Goal: Task Accomplishment & Management: Use online tool/utility

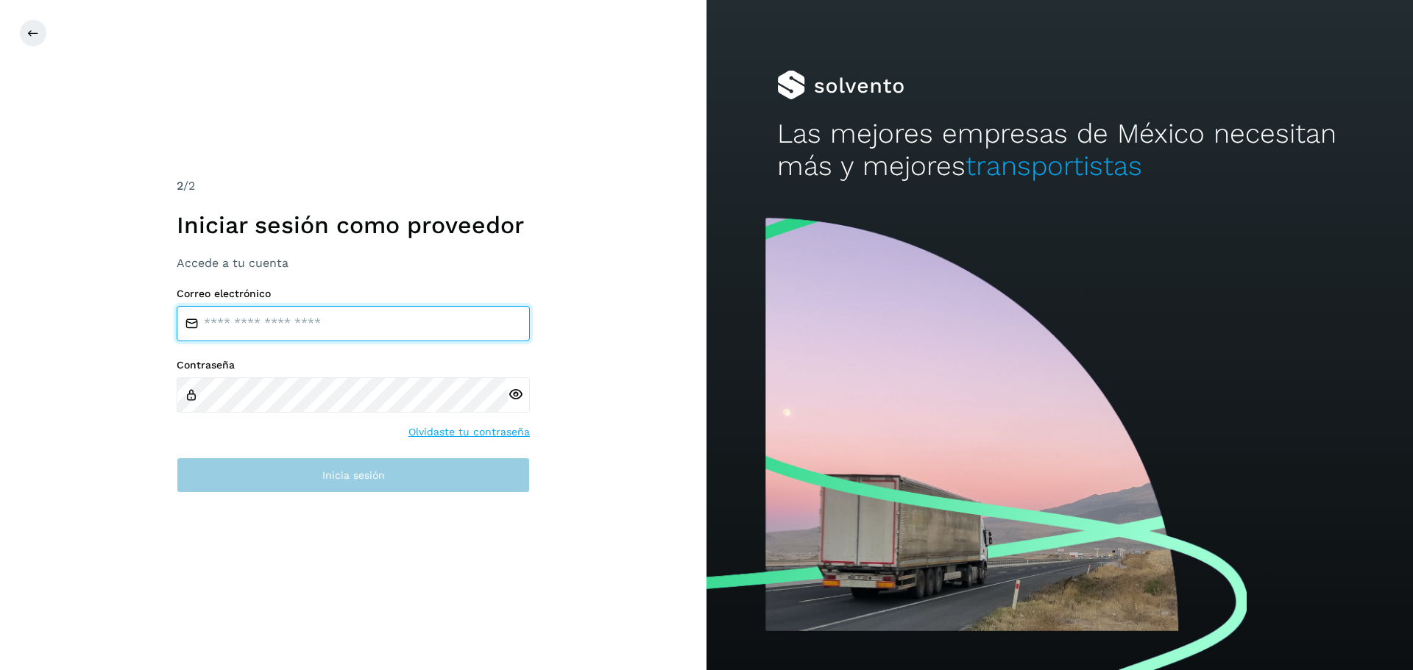
type input "**********"
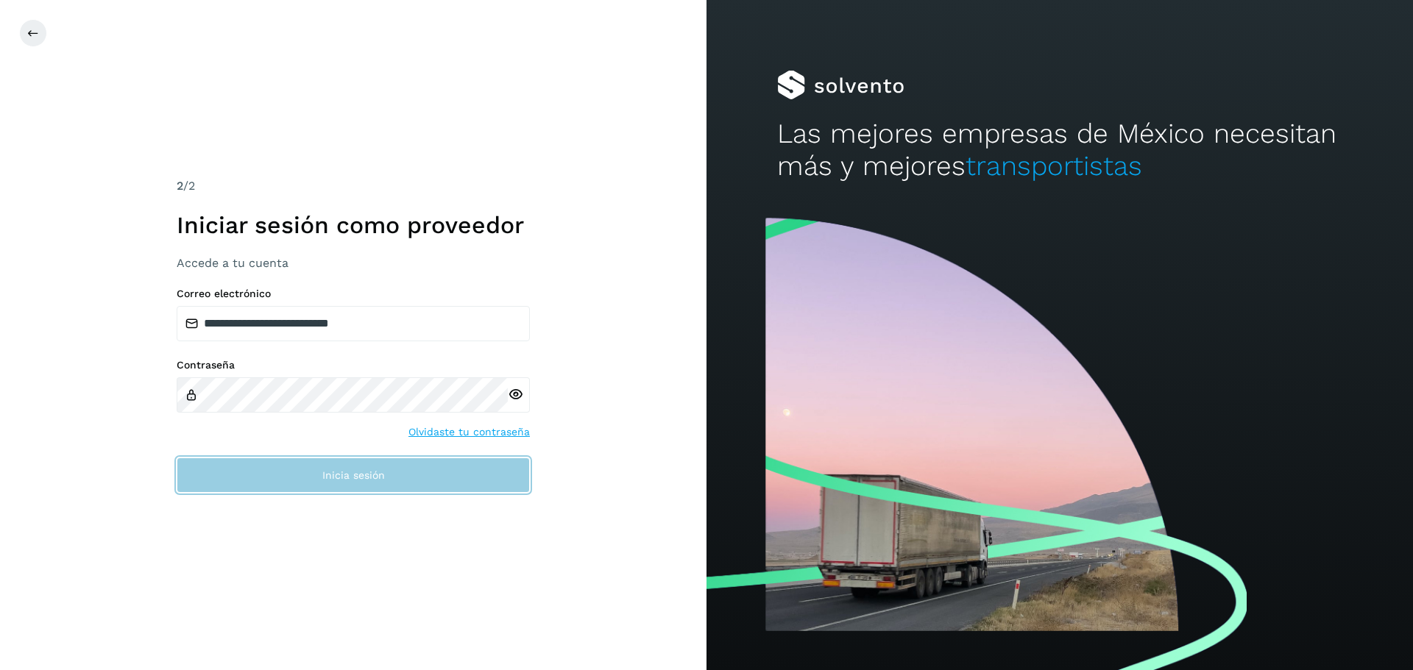
click at [324, 483] on button "Inicia sesión" at bounding box center [353, 475] width 353 height 35
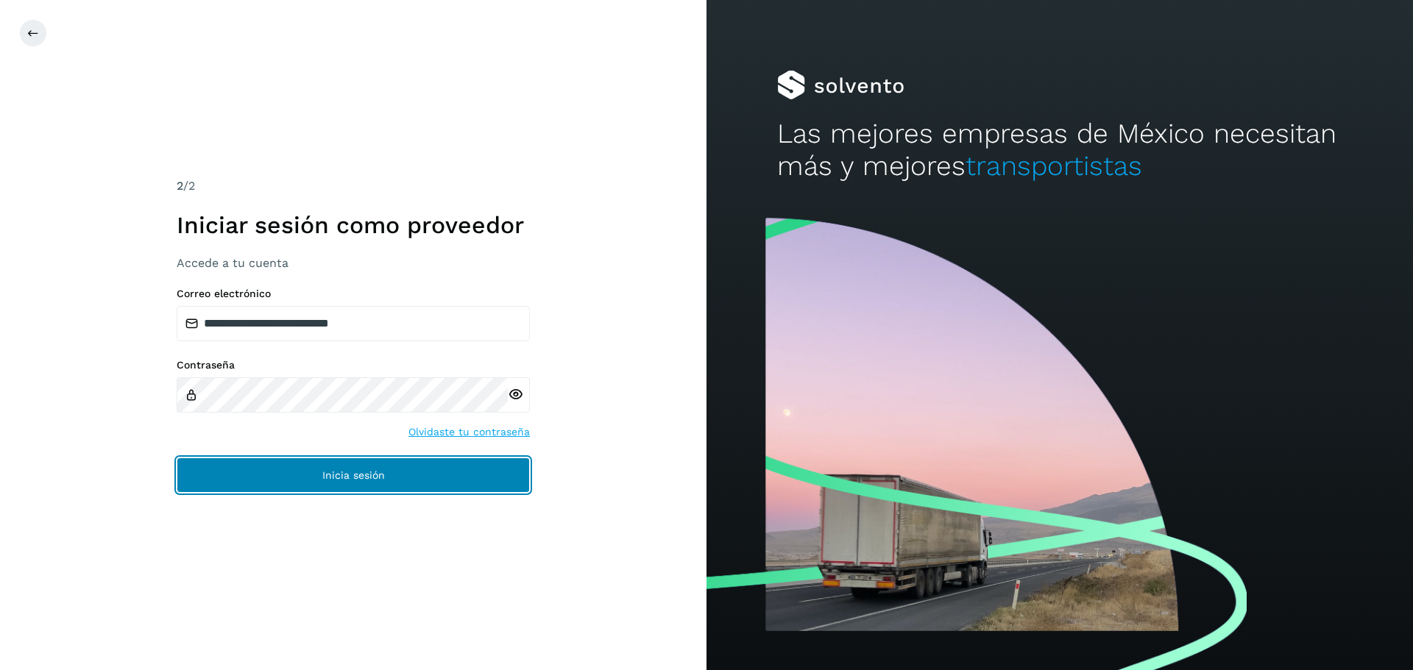
click at [394, 483] on button "Inicia sesión" at bounding box center [353, 475] width 353 height 35
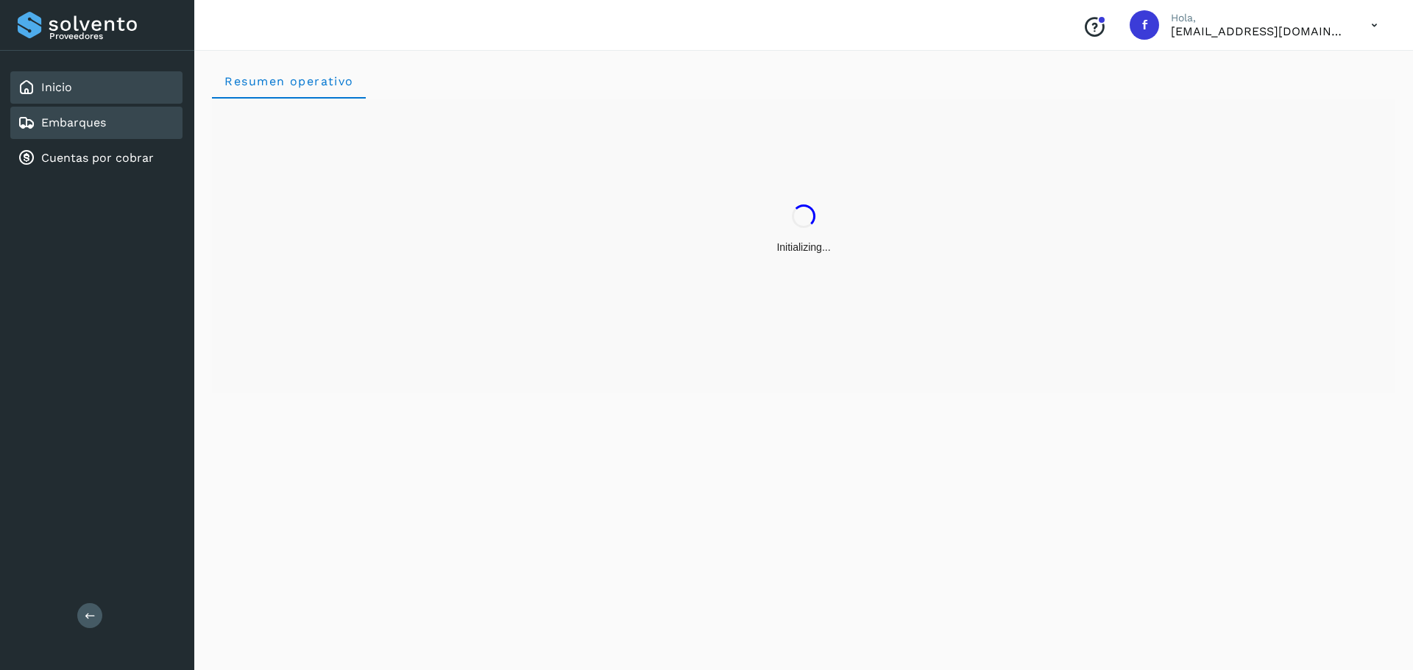
click at [149, 127] on div "Embarques" at bounding box center [96, 123] width 172 height 32
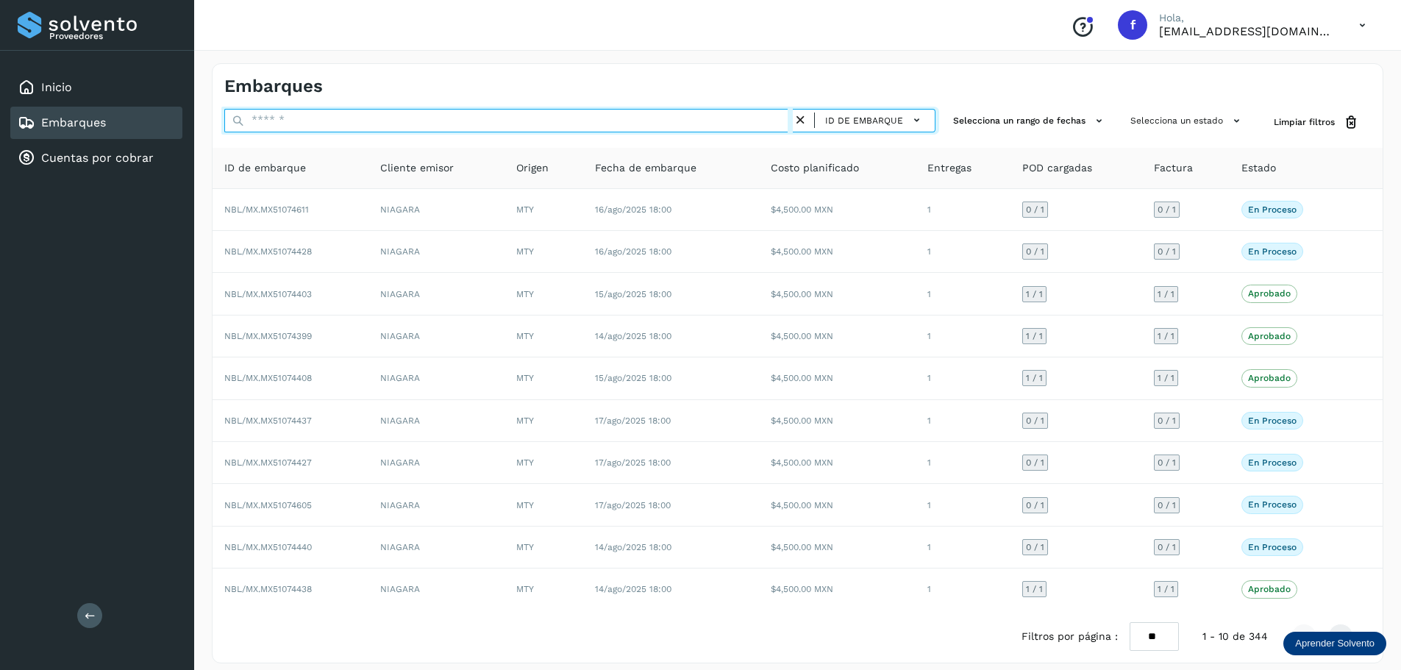
click at [338, 127] on input "text" at bounding box center [508, 121] width 569 height 24
paste input "**********"
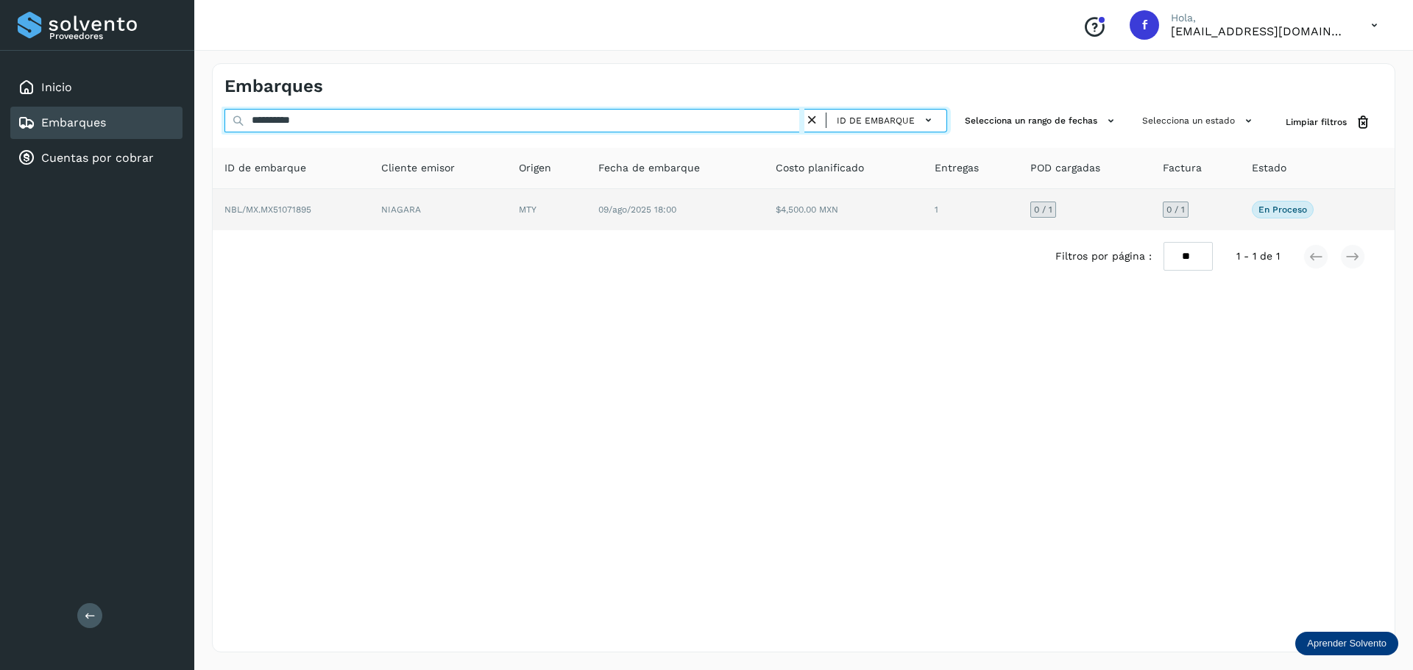
type input "**********"
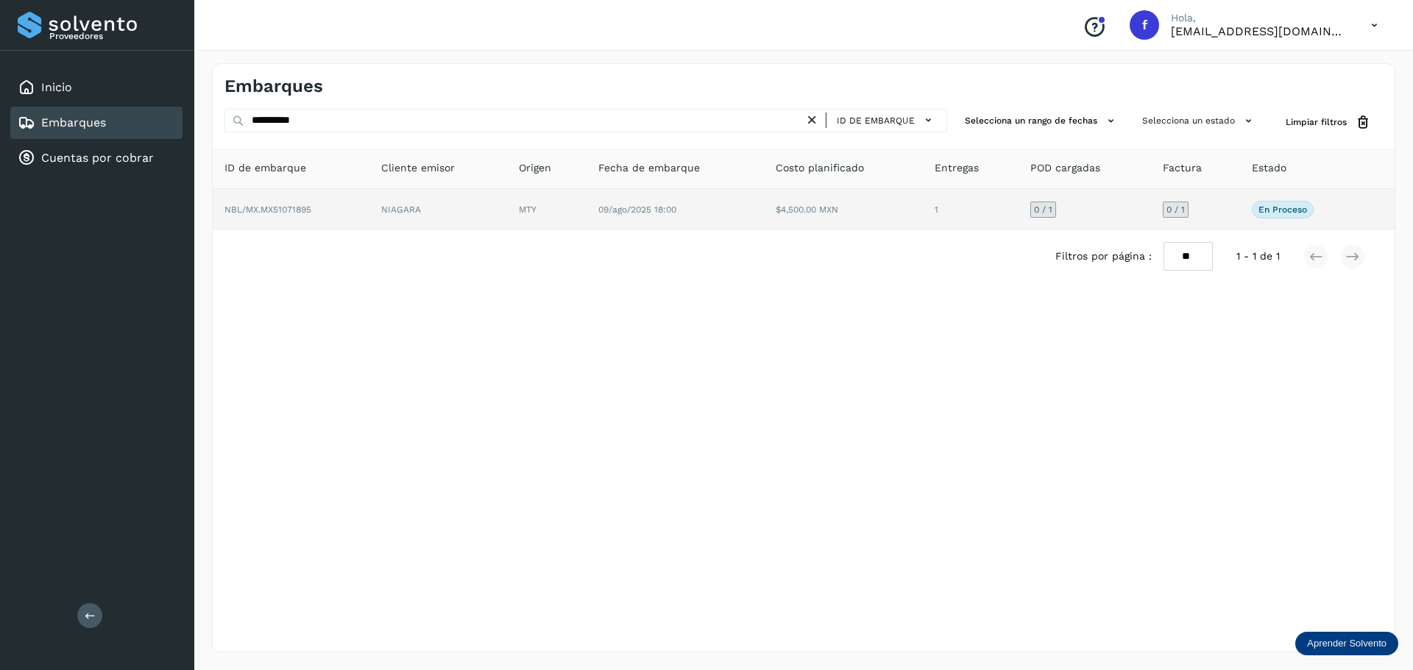
click at [923, 214] on td "$4,500.00 MXN" at bounding box center [971, 209] width 96 height 41
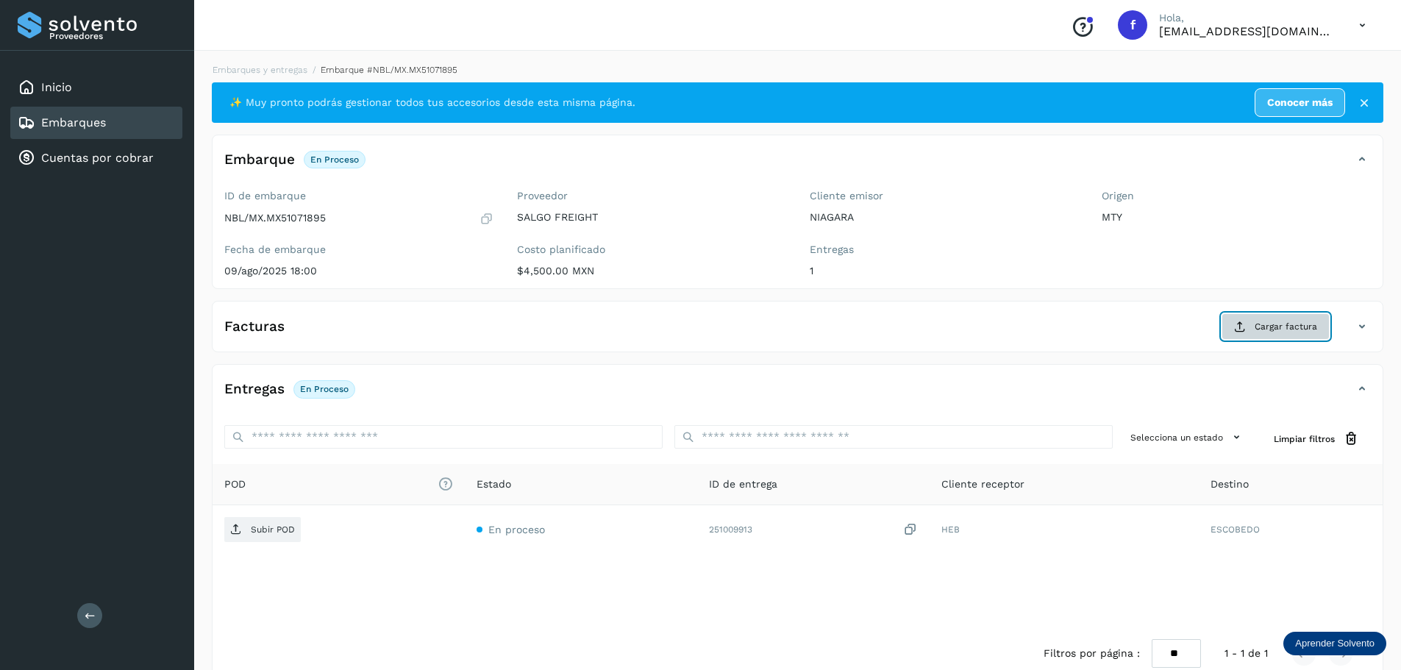
click at [1246, 328] on icon at bounding box center [1240, 327] width 12 height 12
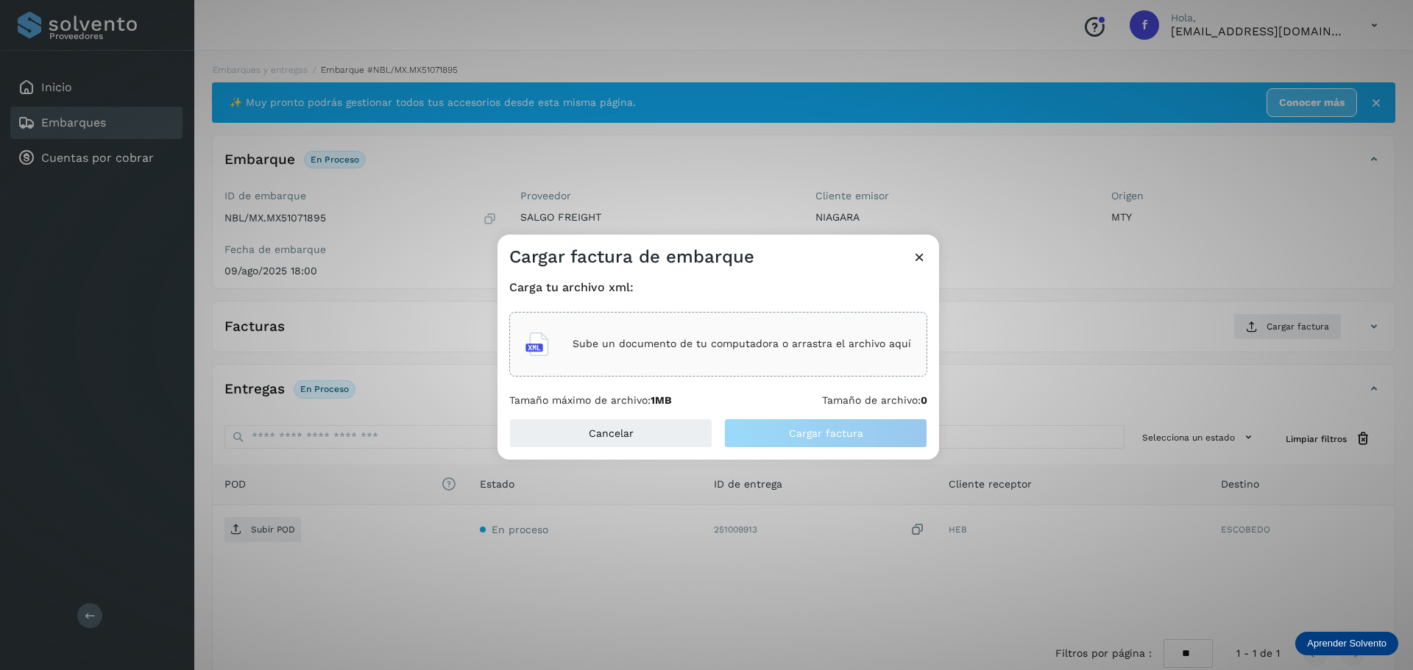
click at [694, 321] on div "Sube un documento de tu computadora o arrastra el archivo aquí" at bounding box center [718, 344] width 418 height 65
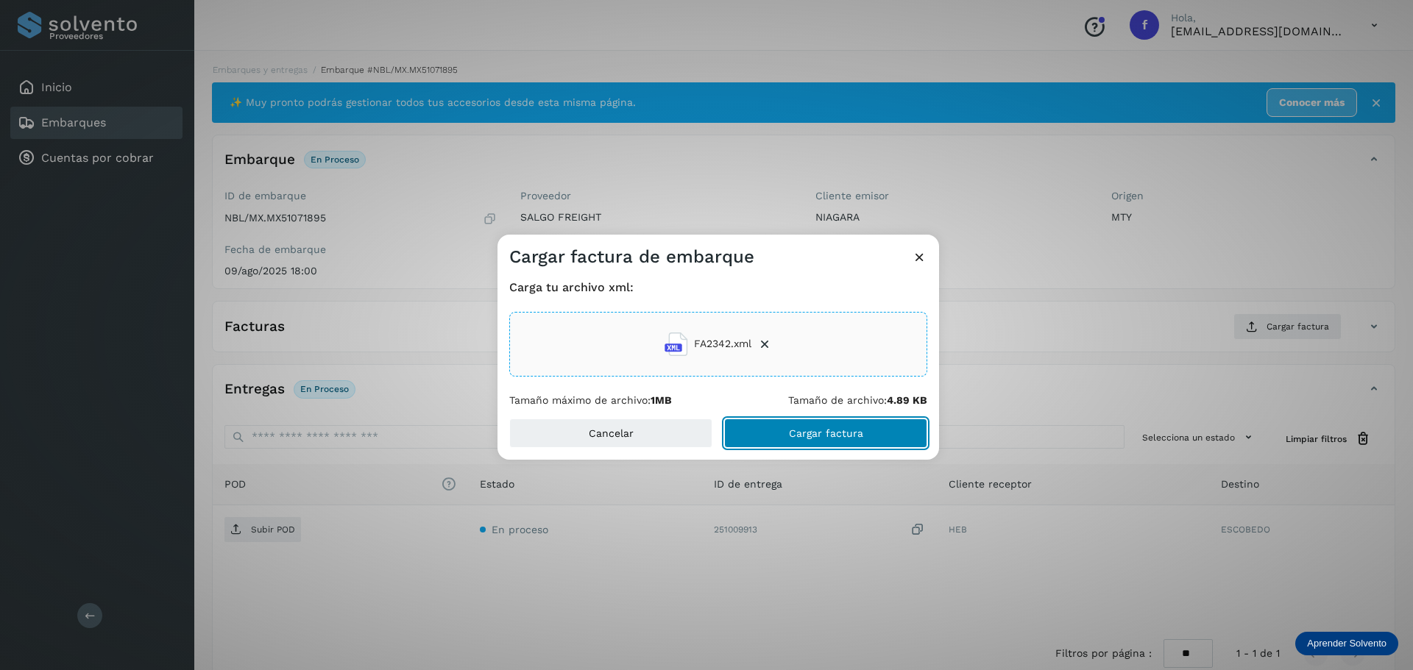
click at [885, 436] on button "Cargar factura" at bounding box center [825, 433] width 203 height 29
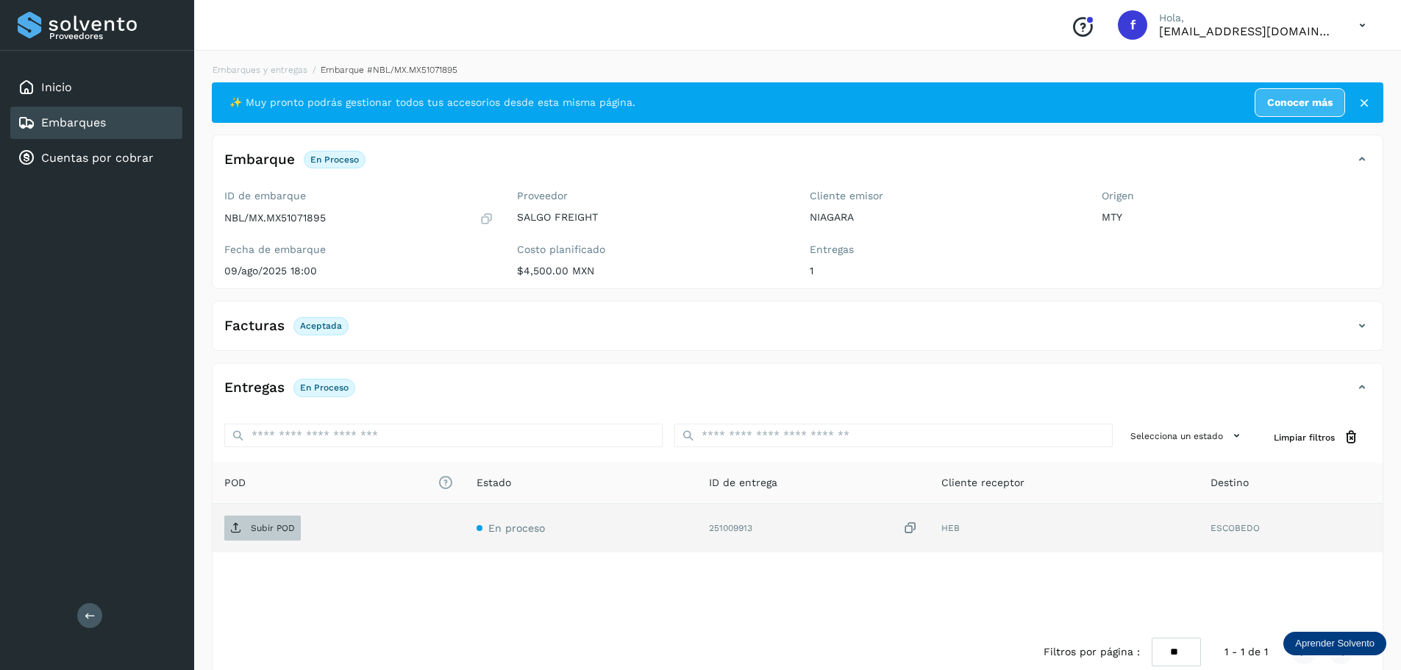
click at [288, 518] on span "Subir POD" at bounding box center [262, 528] width 77 height 24
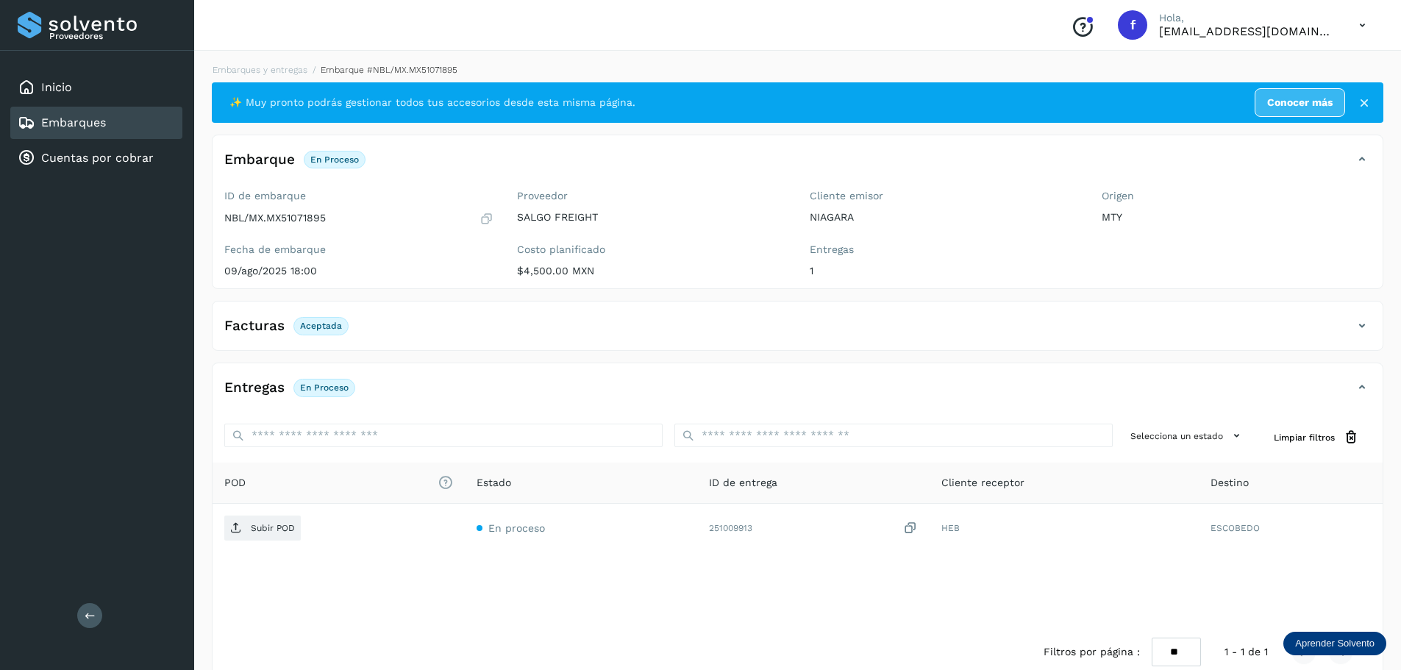
click at [1048, 392] on div "Entregas En proceso" at bounding box center [783, 387] width 1141 height 25
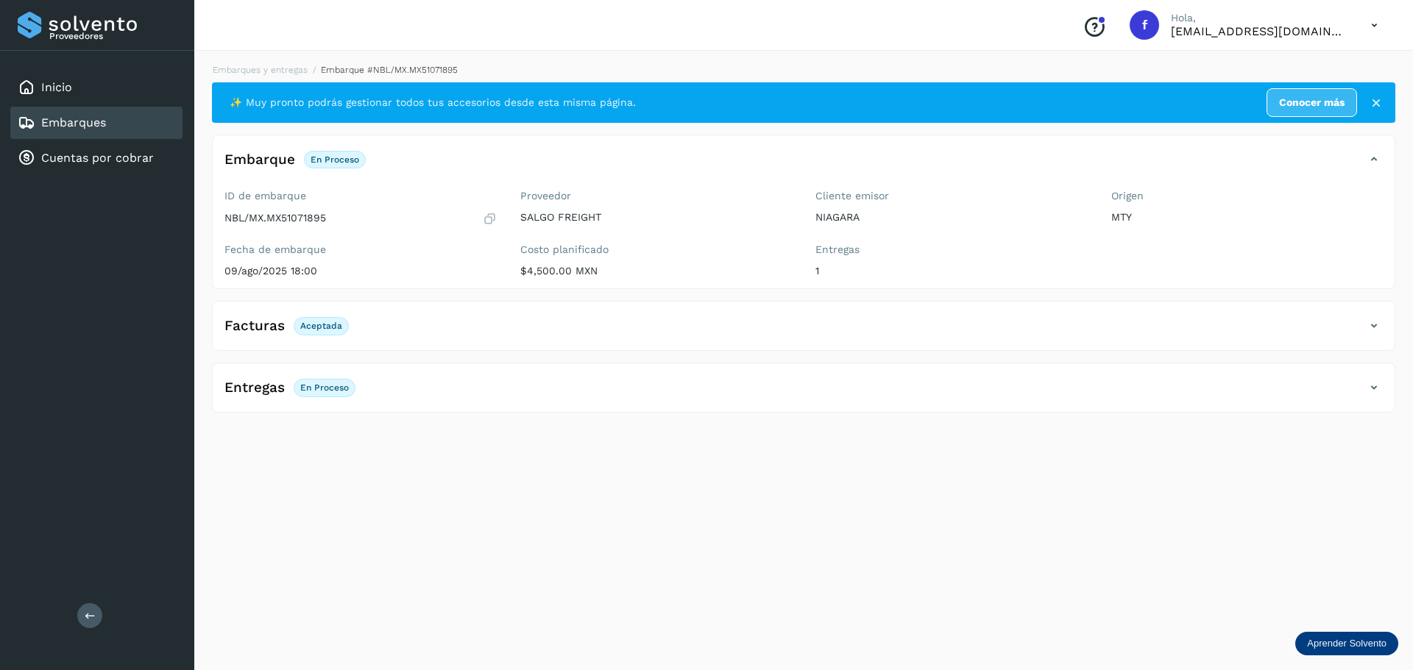
click at [503, 378] on div "Entregas En proceso" at bounding box center [789, 387] width 1152 height 25
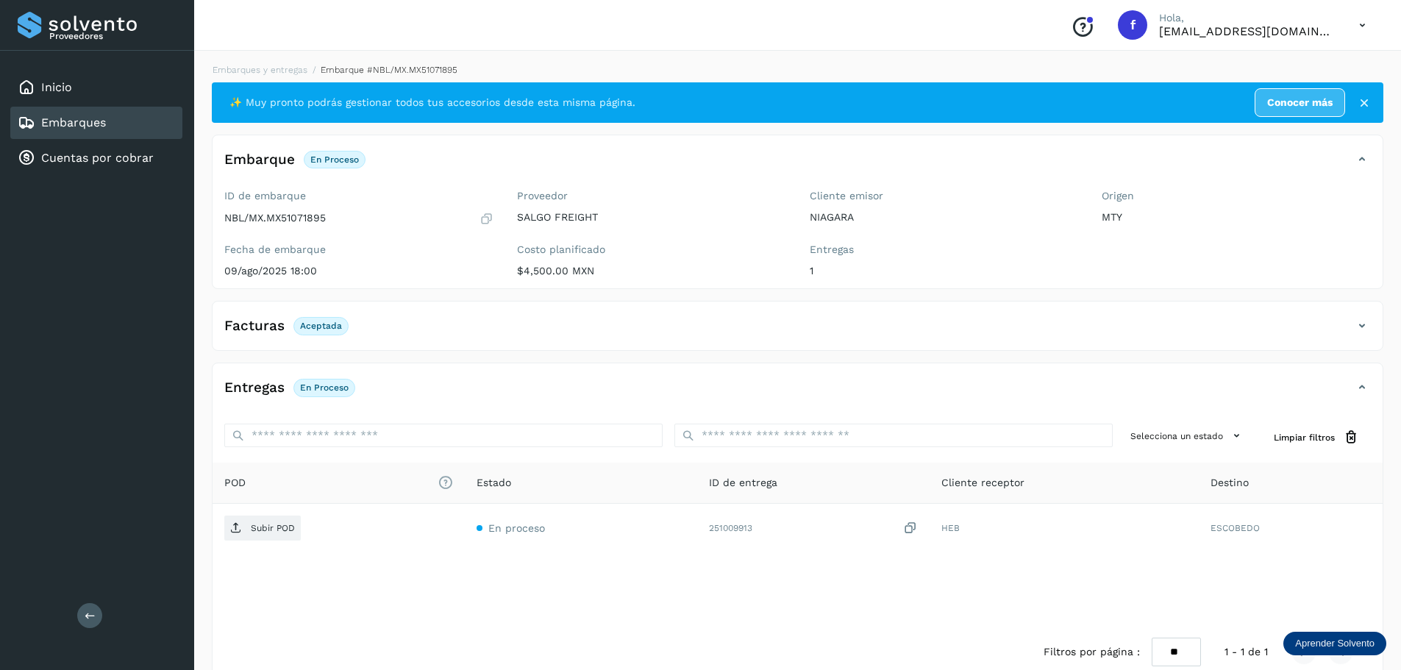
click at [983, 377] on div "Entregas En proceso" at bounding box center [783, 387] width 1141 height 25
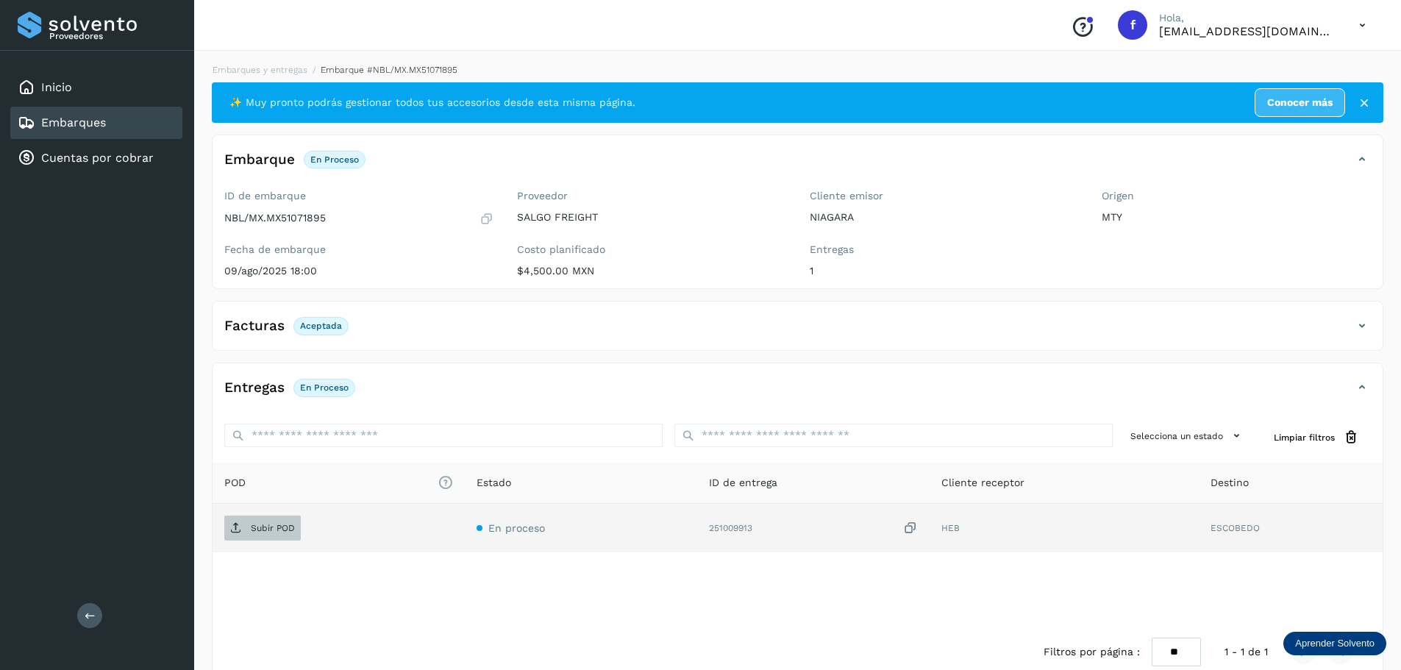
click at [271, 526] on p "Subir POD" at bounding box center [273, 528] width 44 height 10
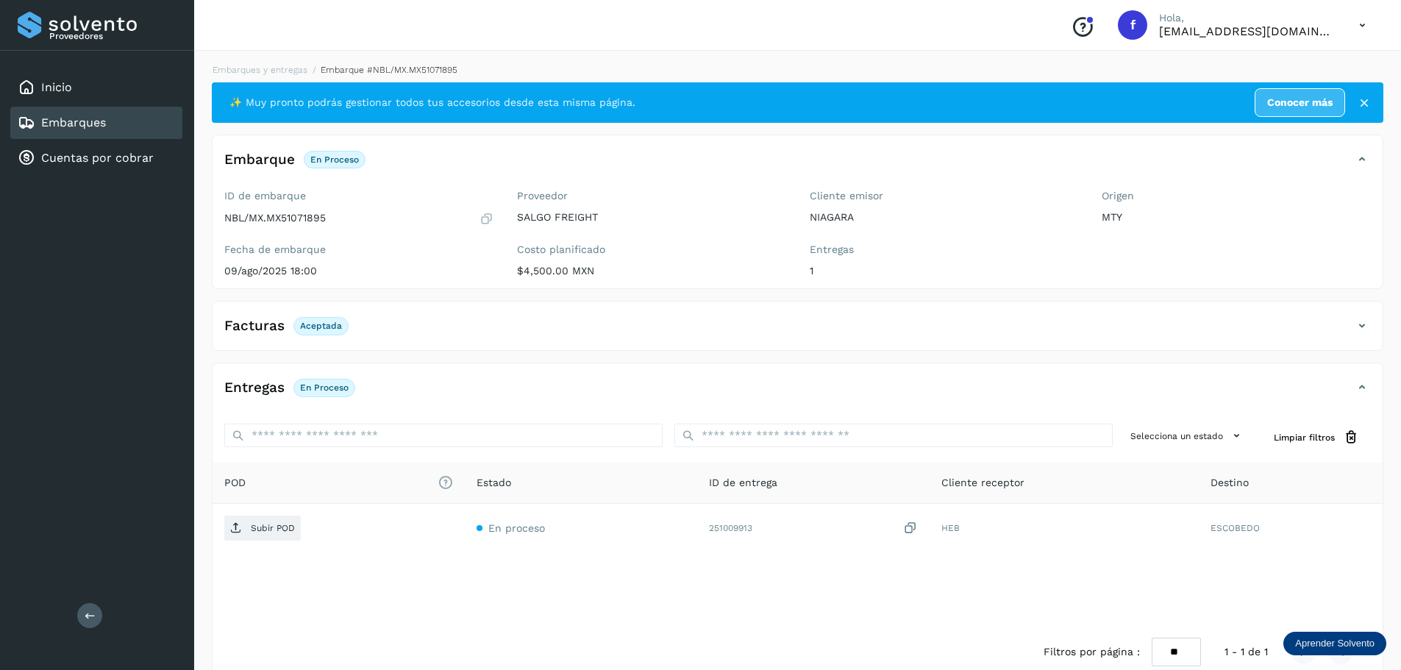
drag, startPoint x: 1033, startPoint y: 322, endPoint x: 937, endPoint y: 346, distance: 99.2
click at [1011, 322] on div "Facturas Aceptada" at bounding box center [783, 325] width 1141 height 25
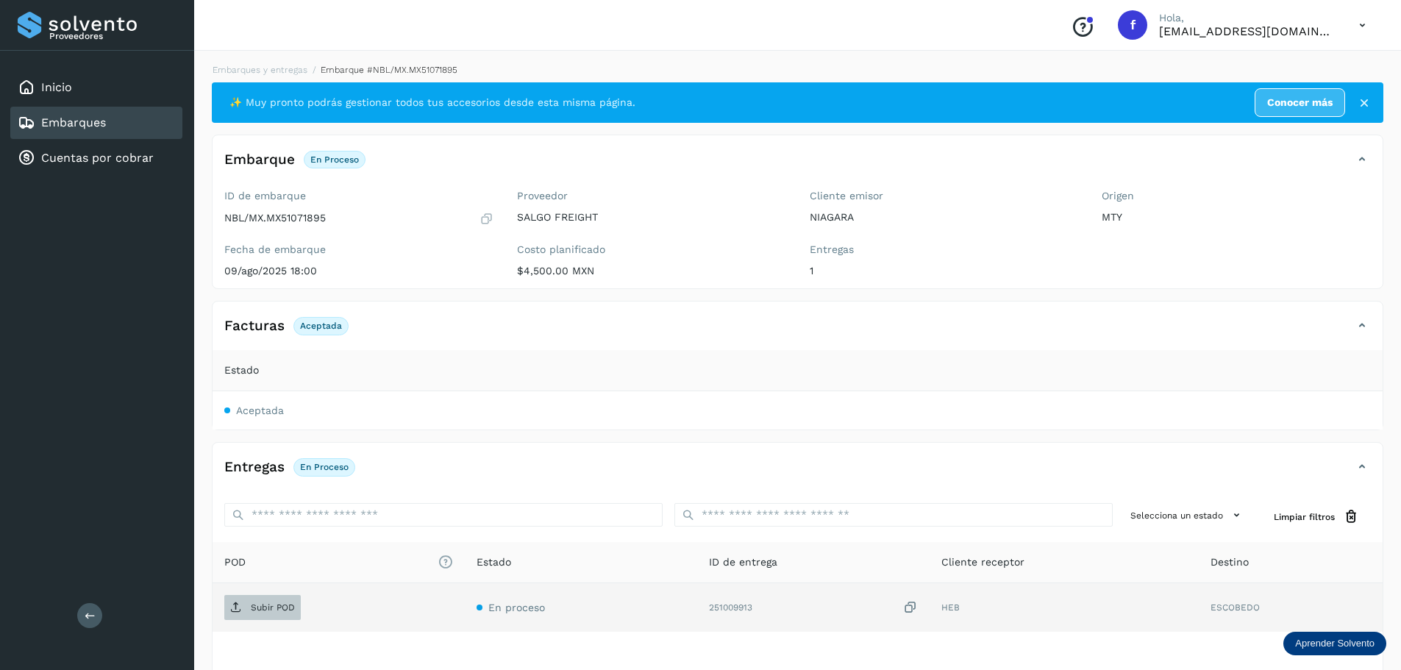
click at [259, 613] on p "Subir POD" at bounding box center [273, 608] width 44 height 10
click at [118, 116] on div "Embarques" at bounding box center [96, 123] width 172 height 32
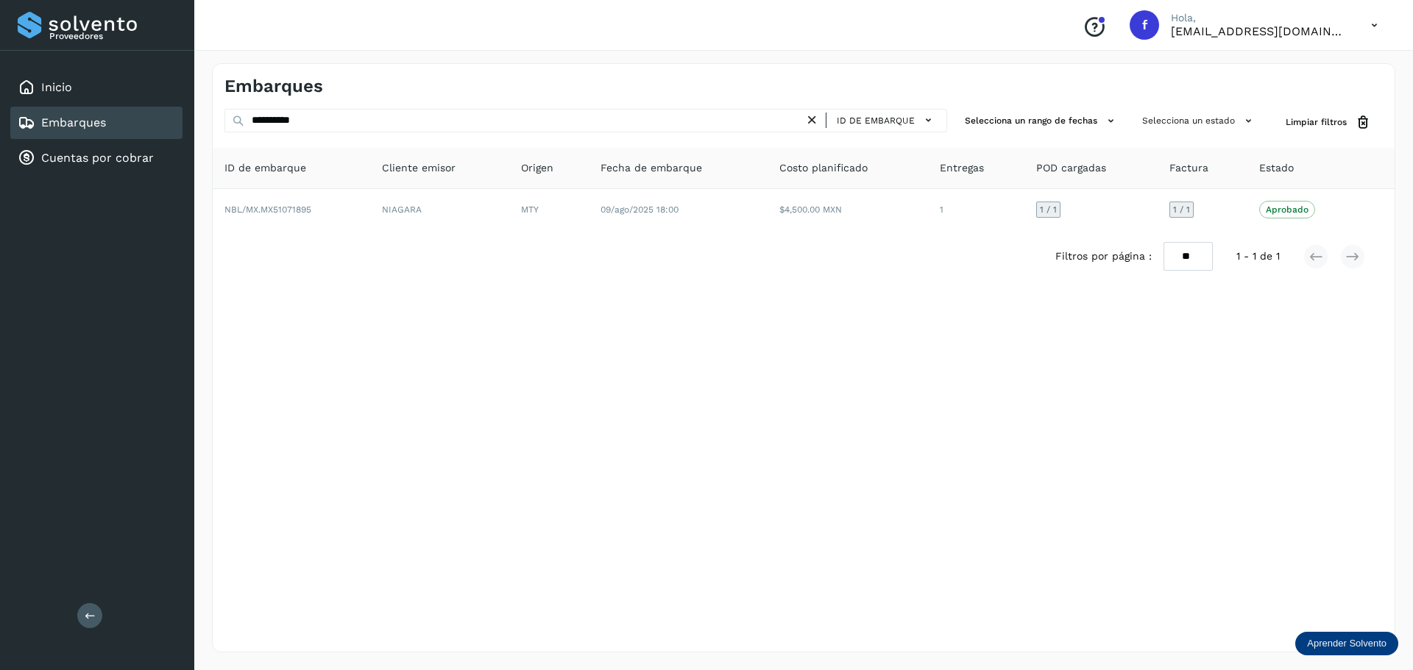
click at [1361, 35] on icon at bounding box center [1374, 25] width 30 height 30
click at [1278, 76] on div "Cerrar sesión" at bounding box center [1300, 66] width 175 height 28
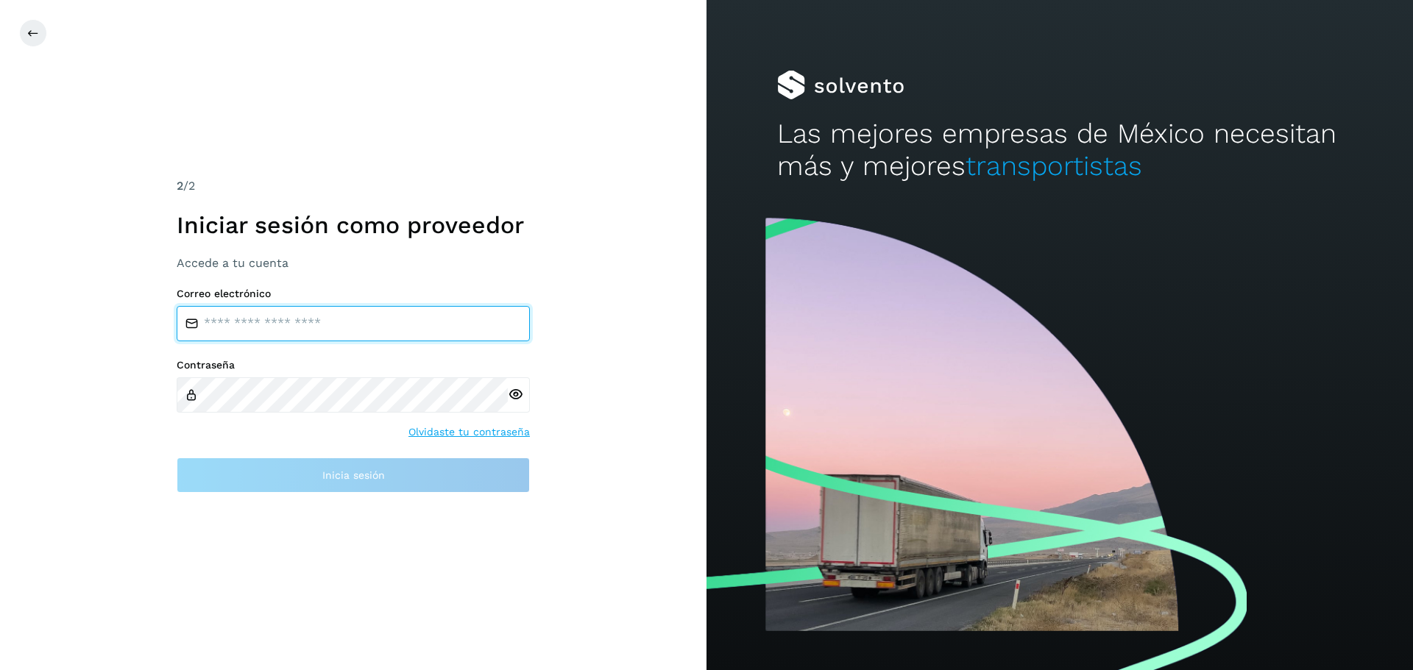
type input "**********"
